Goal: Information Seeking & Learning: Stay updated

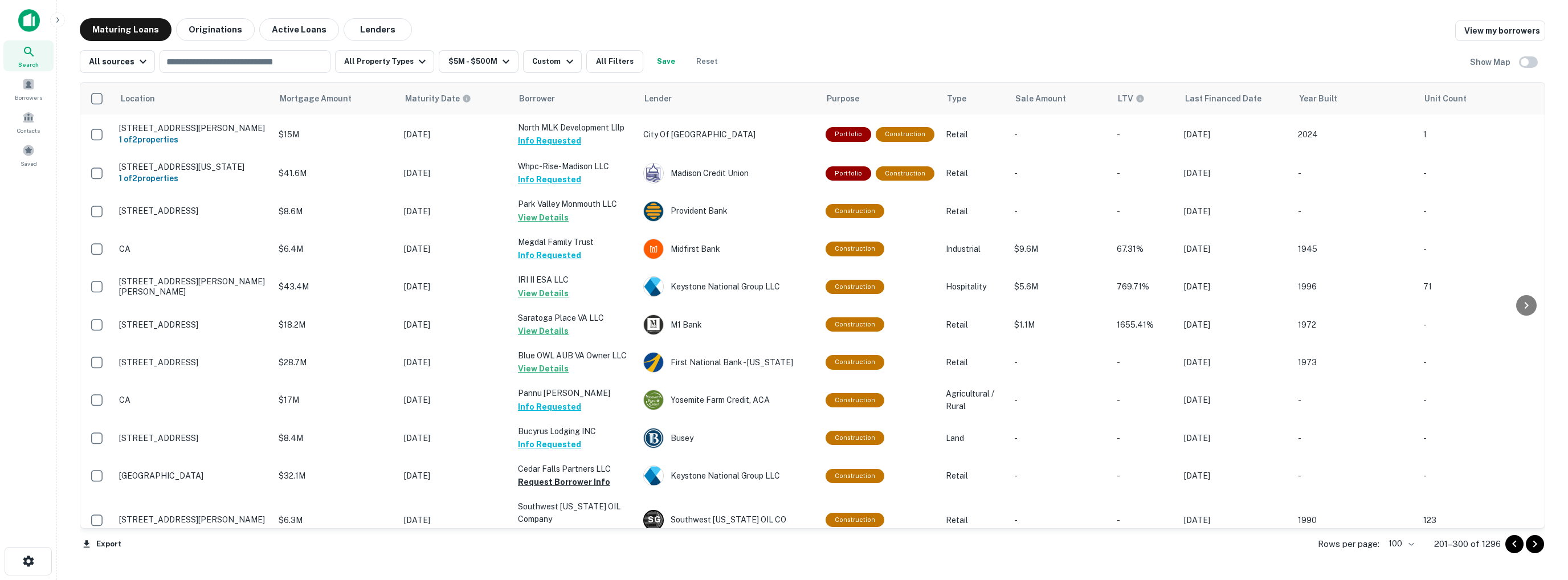
scroll to position [3355, 0]
